Goal: Information Seeking & Learning: Learn about a topic

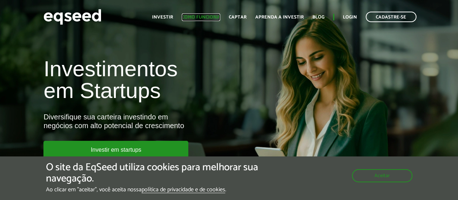
click at [209, 15] on link "Como funciona" at bounding box center [201, 17] width 38 height 5
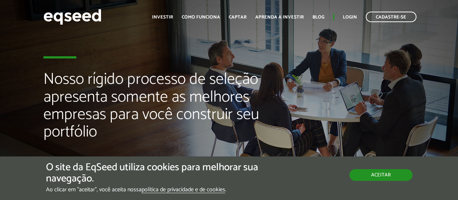
click at [387, 174] on button "Aceitar" at bounding box center [381, 175] width 63 height 12
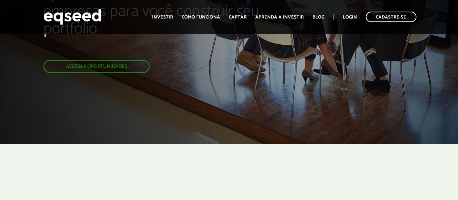
scroll to position [109, 0]
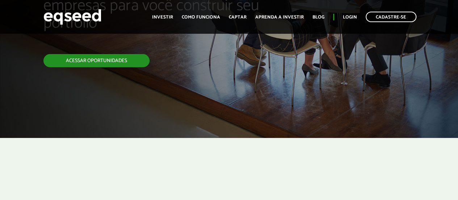
click at [106, 61] on link "Acessar oportunidades" at bounding box center [96, 60] width 106 height 13
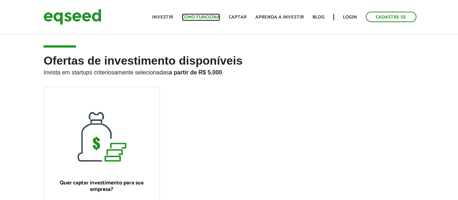
click at [196, 15] on link "Como funciona" at bounding box center [201, 17] width 38 height 5
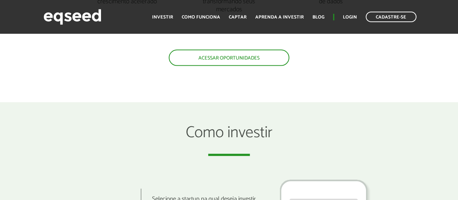
scroll to position [725, 0]
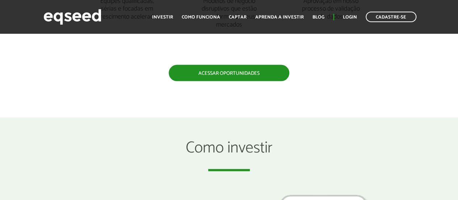
click at [237, 74] on link "Acessar oportunidades" at bounding box center [229, 73] width 121 height 16
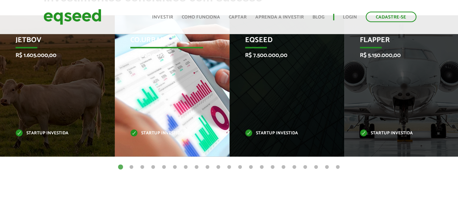
scroll to position [290, 0]
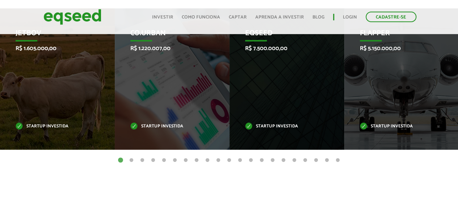
click at [131, 158] on button "2" at bounding box center [131, 160] width 7 height 7
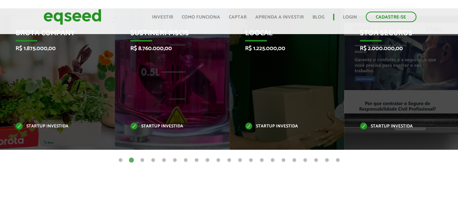
click at [142, 160] on button "3" at bounding box center [142, 160] width 7 height 7
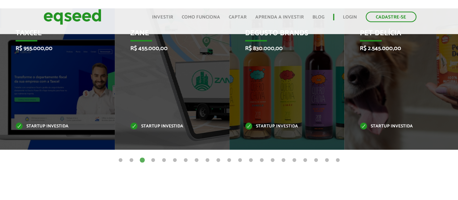
click at [154, 159] on button "4" at bounding box center [153, 160] width 7 height 7
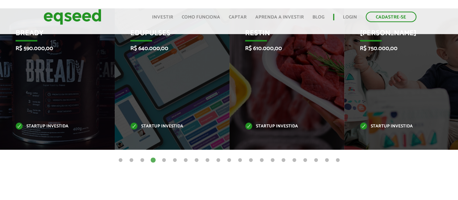
click at [163, 159] on button "5" at bounding box center [163, 160] width 7 height 7
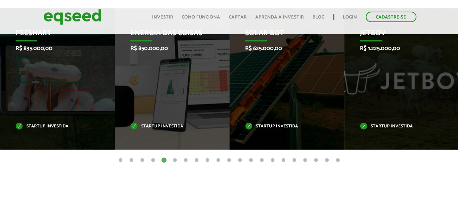
click at [176, 159] on button "6" at bounding box center [174, 160] width 7 height 7
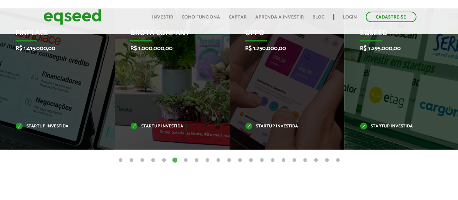
click at [183, 157] on button "7" at bounding box center [185, 160] width 7 height 7
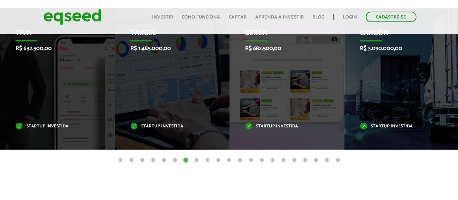
click at [197, 159] on button "8" at bounding box center [196, 160] width 7 height 7
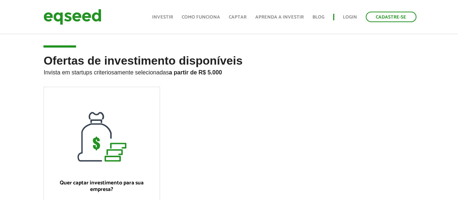
scroll to position [36, 0]
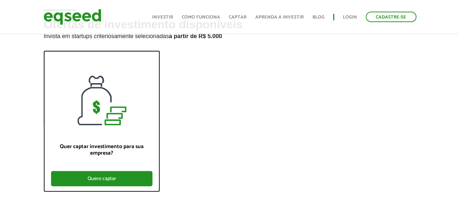
click at [102, 175] on div "Quero captar" at bounding box center [101, 178] width 101 height 15
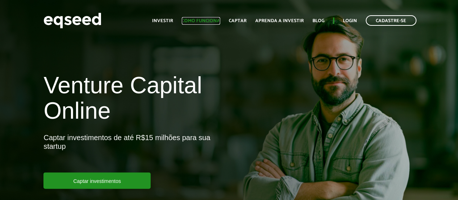
click at [204, 21] on link "Como funciona" at bounding box center [201, 20] width 38 height 5
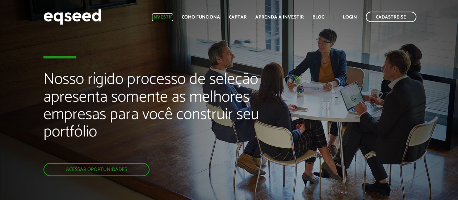
click at [170, 17] on link "Investir" at bounding box center [162, 17] width 21 height 5
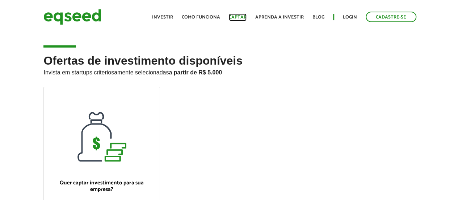
click at [239, 17] on link "Captar" at bounding box center [238, 17] width 18 height 5
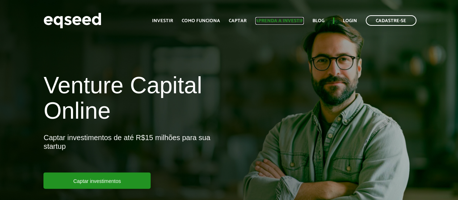
click at [266, 19] on link "Aprenda a investir" at bounding box center [279, 20] width 49 height 5
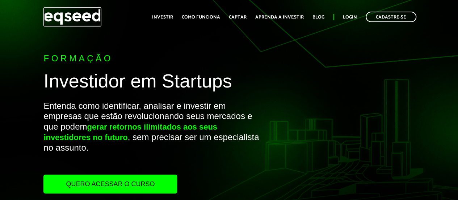
click at [83, 16] on img at bounding box center [72, 16] width 58 height 19
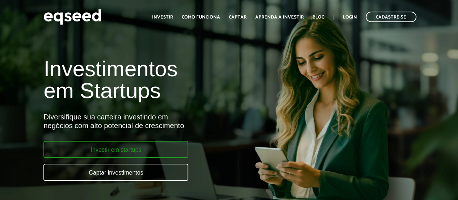
click at [117, 150] on link "Investir em startups" at bounding box center [115, 149] width 145 height 17
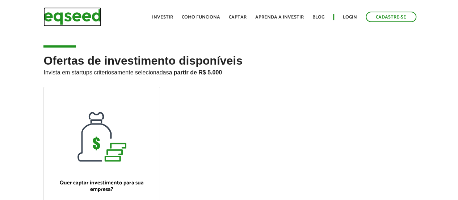
click at [82, 14] on img at bounding box center [72, 16] width 58 height 19
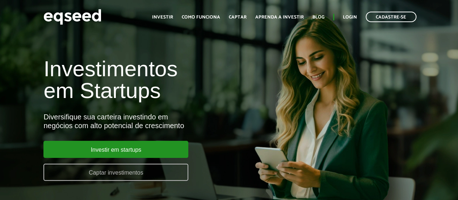
click at [121, 171] on link "Captar investimentos" at bounding box center [115, 171] width 145 height 17
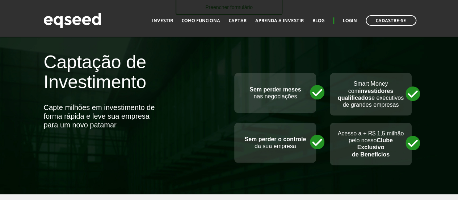
scroll to position [290, 0]
